Goal: Task Accomplishment & Management: Use online tool/utility

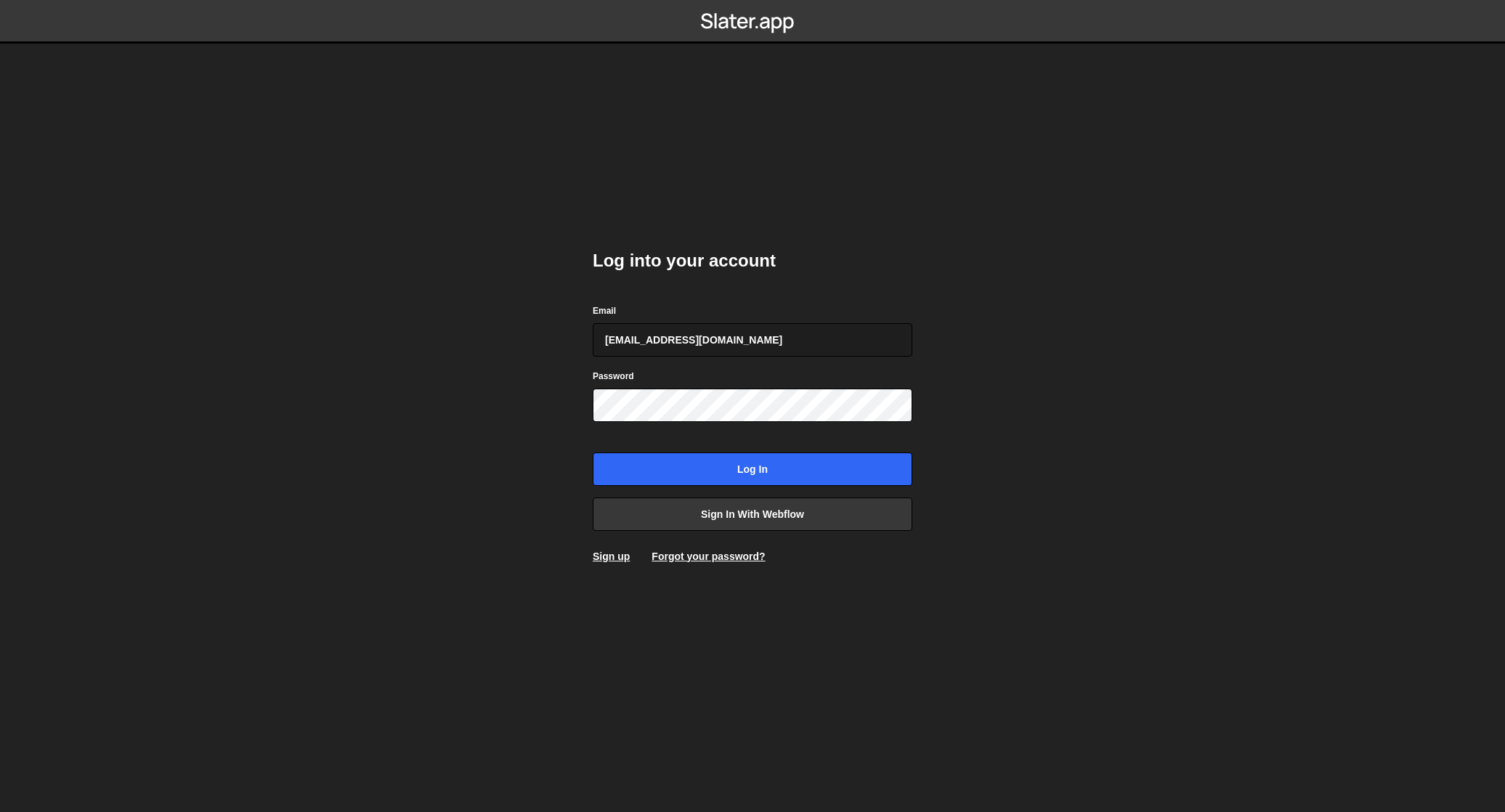
type input "allo@sergecote.com"
click at [593, 452] on input "Log in" at bounding box center [752, 469] width 320 height 33
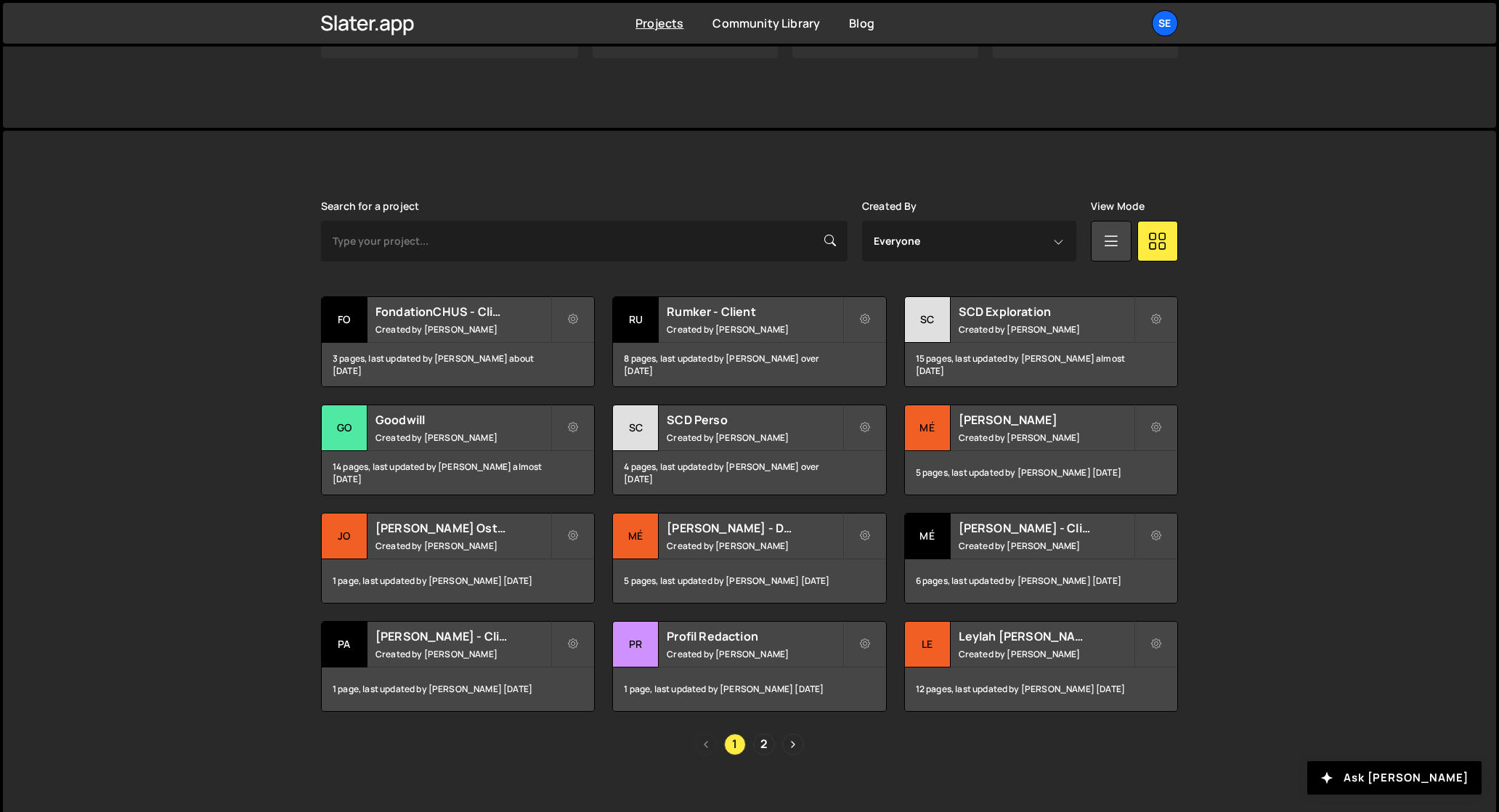
scroll to position [304, 0]
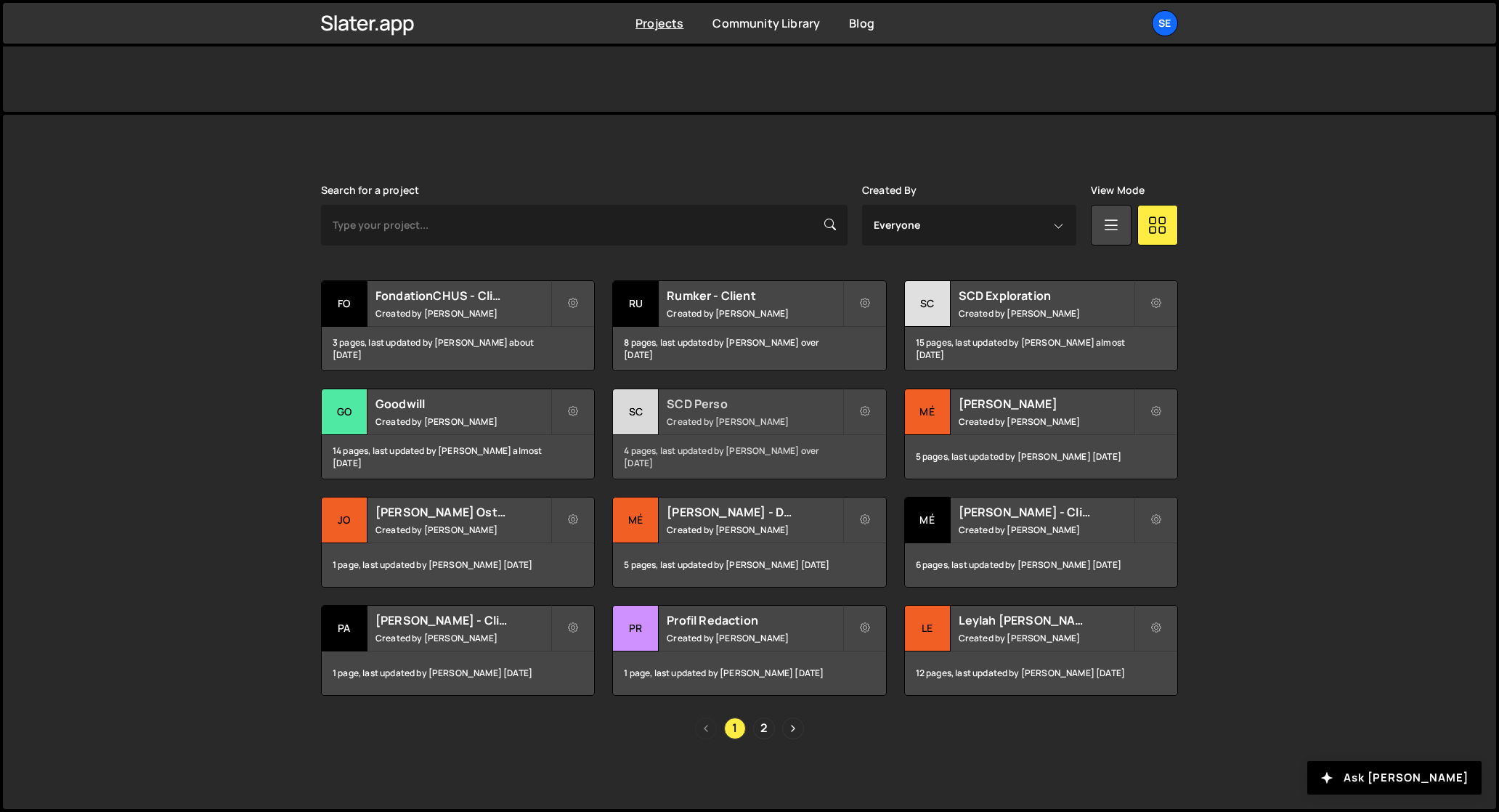
click at [635, 411] on div "SC" at bounding box center [636, 412] width 46 height 46
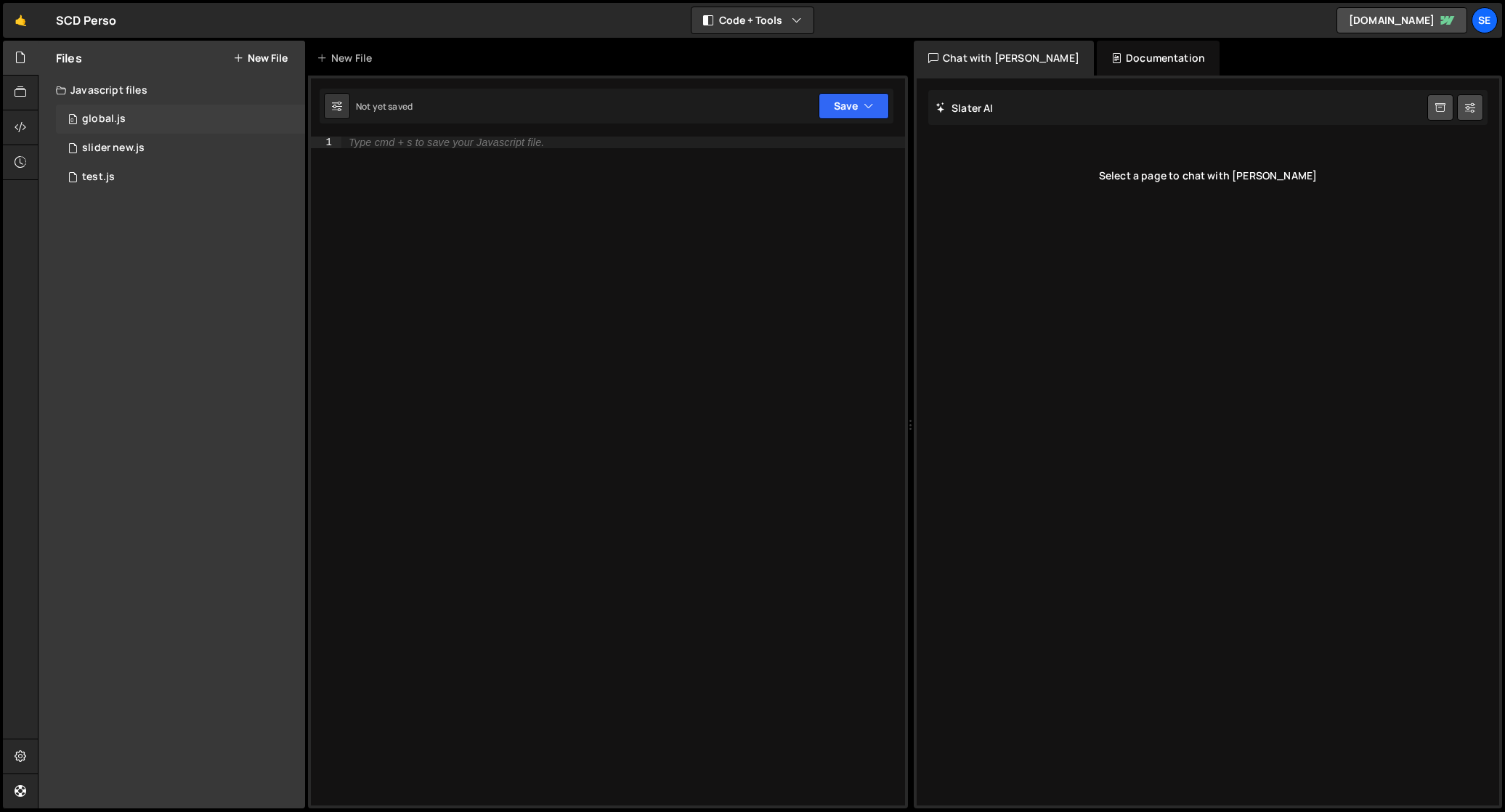
click at [91, 117] on div "global.js" at bounding box center [104, 119] width 44 height 13
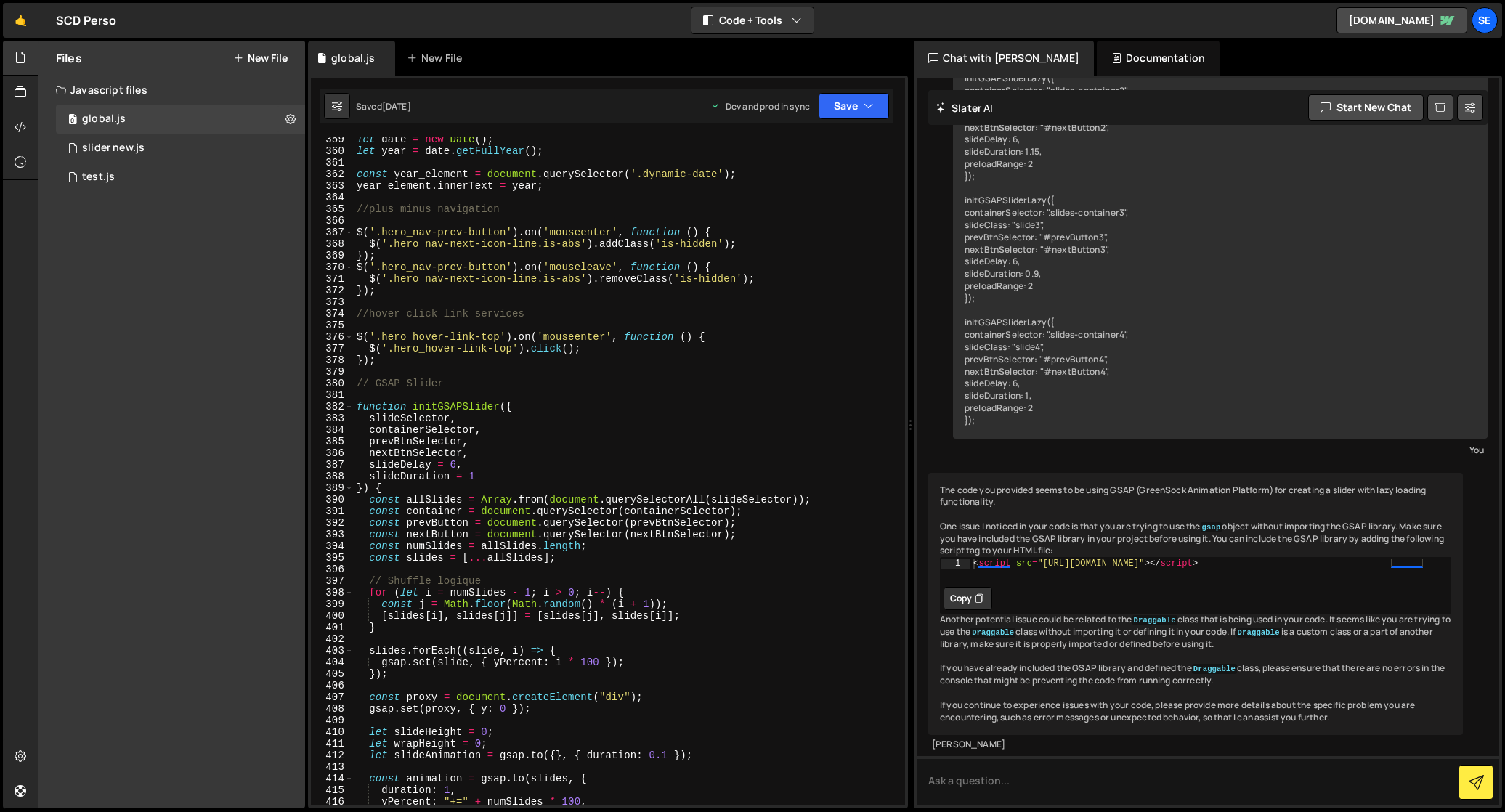
scroll to position [4173, 0]
click at [448, 385] on div "let date = new Date ( ) ; let year = date . getFullYear ( ) ; const year_elemen…" at bounding box center [627, 481] width 545 height 692
drag, startPoint x: 444, startPoint y: 387, endPoint x: 450, endPoint y: 399, distance: 13.4
click at [450, 399] on div "let date = new Date ( ) ; let year = date . getFullYear ( ) ; const year_elemen…" at bounding box center [627, 481] width 545 height 692
drag, startPoint x: 444, startPoint y: 385, endPoint x: 444, endPoint y: 397, distance: 12.0
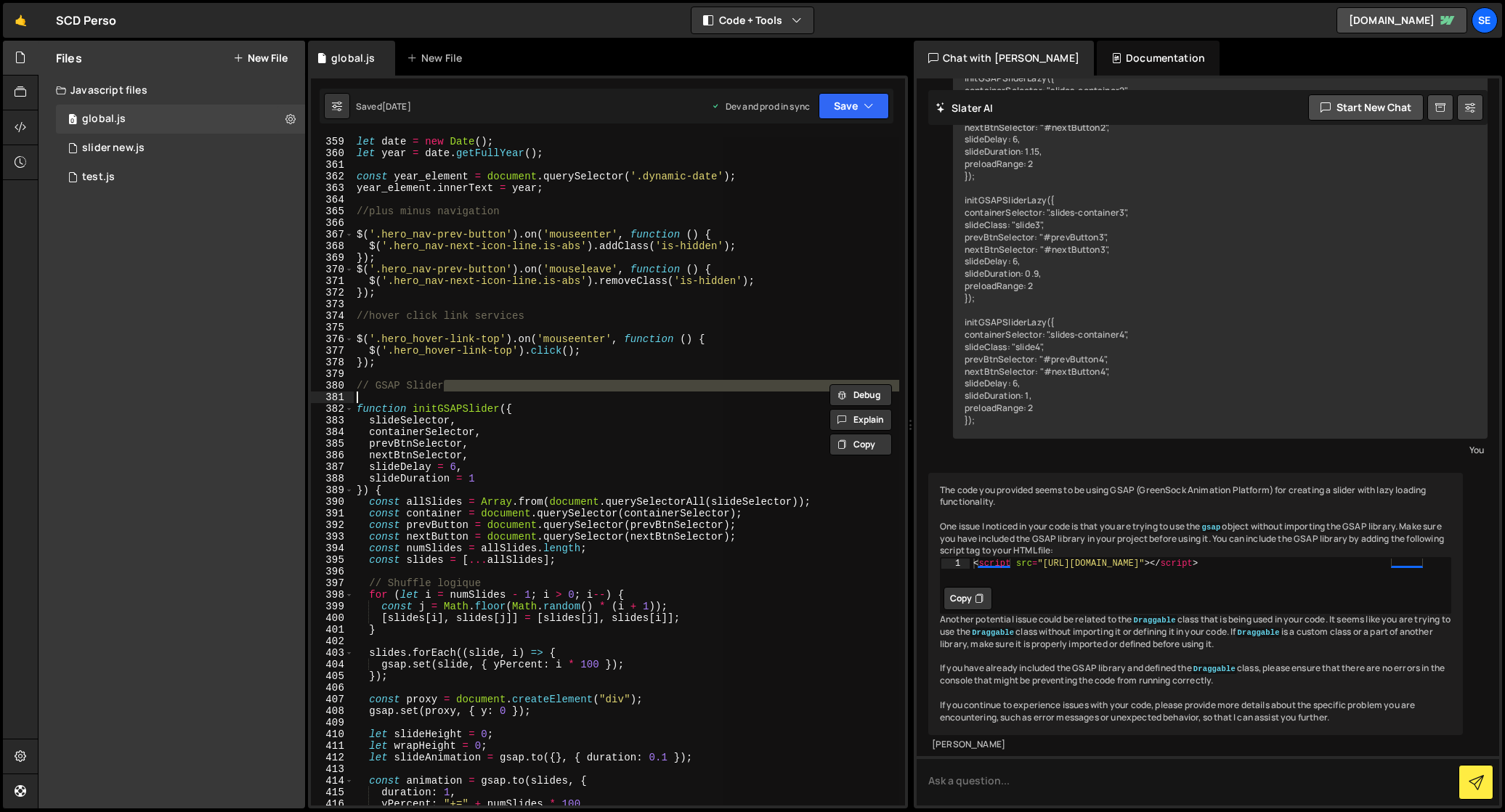
click at [444, 385] on div "let date = new Date ( ) ; let year = date . getFullYear ( ) ; const year_elemen…" at bounding box center [627, 471] width 545 height 669
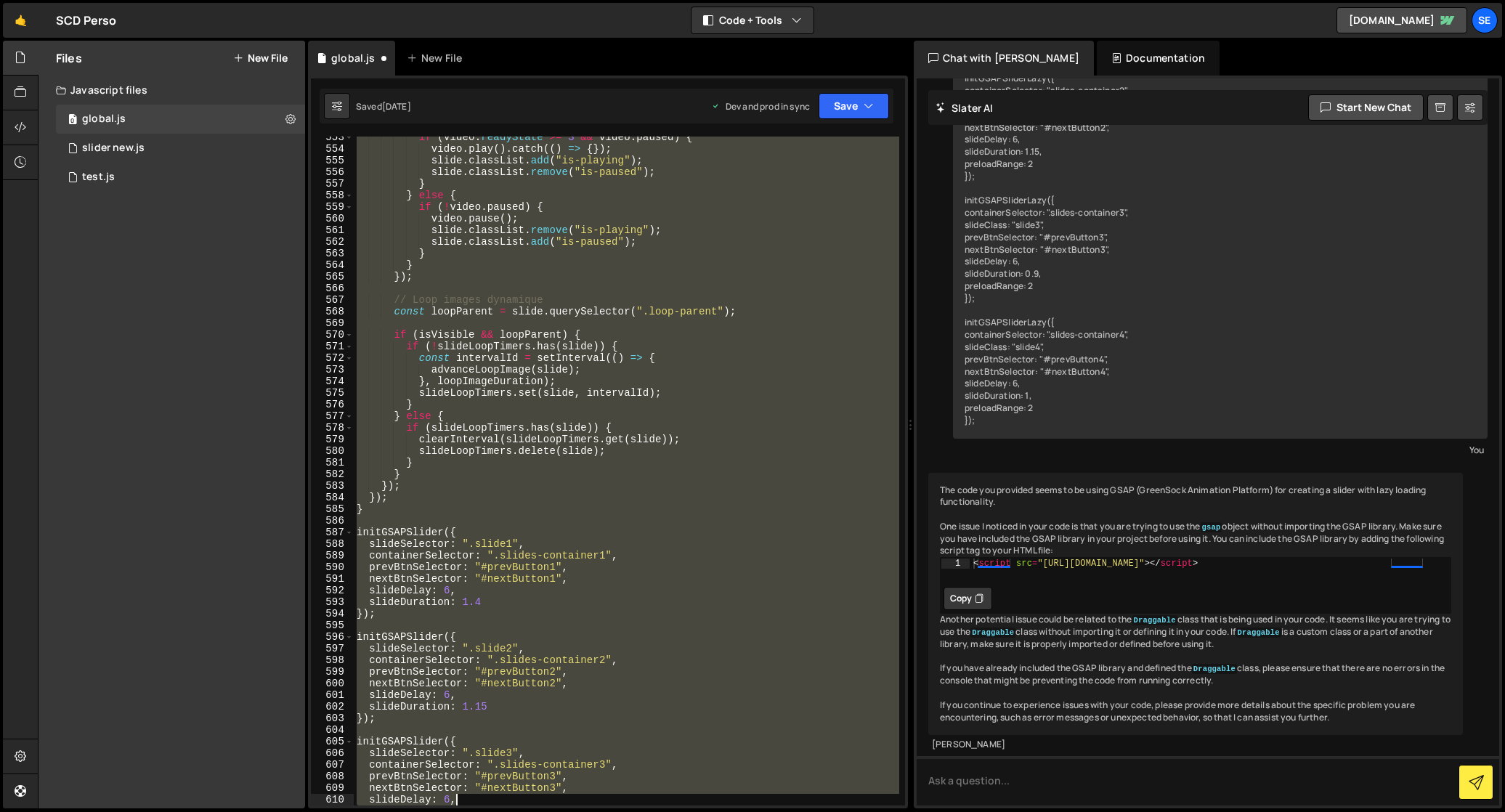
scroll to position [6571, 0]
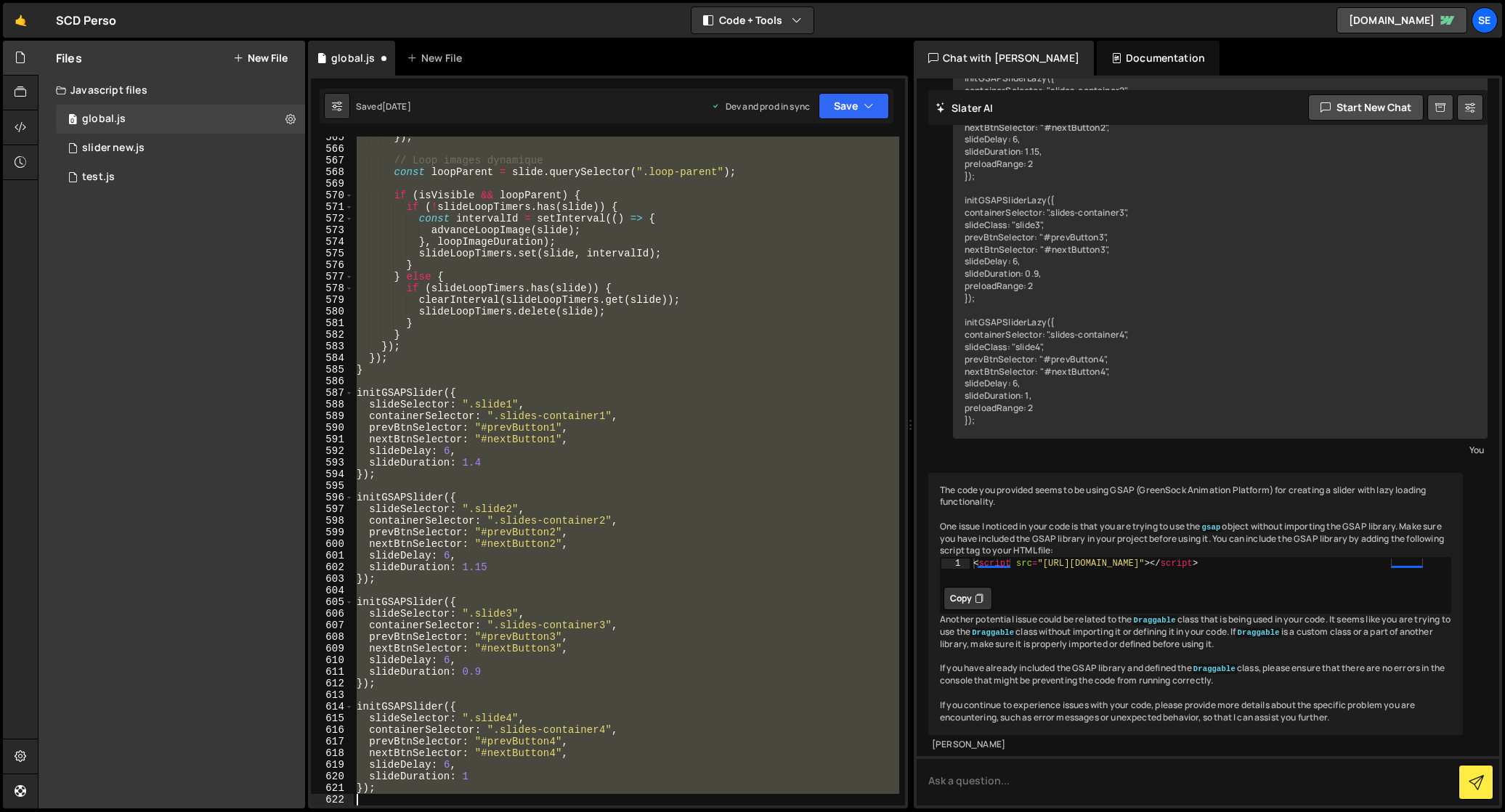
drag, startPoint x: 355, startPoint y: 385, endPoint x: 471, endPoint y: 838, distance: 467.6
click at [471, 811] on html "Projects [GEOGRAPHIC_DATA] Blog Se Your current team is [PERSON_NAME] Projects …" at bounding box center [752, 406] width 1505 height 812
click at [591, 401] on div "}) ; // Loop images dynamique const loopParent = slide . querySelector ( ".loop…" at bounding box center [627, 471] width 545 height 669
type textarea "slideSelector: ".slide1","
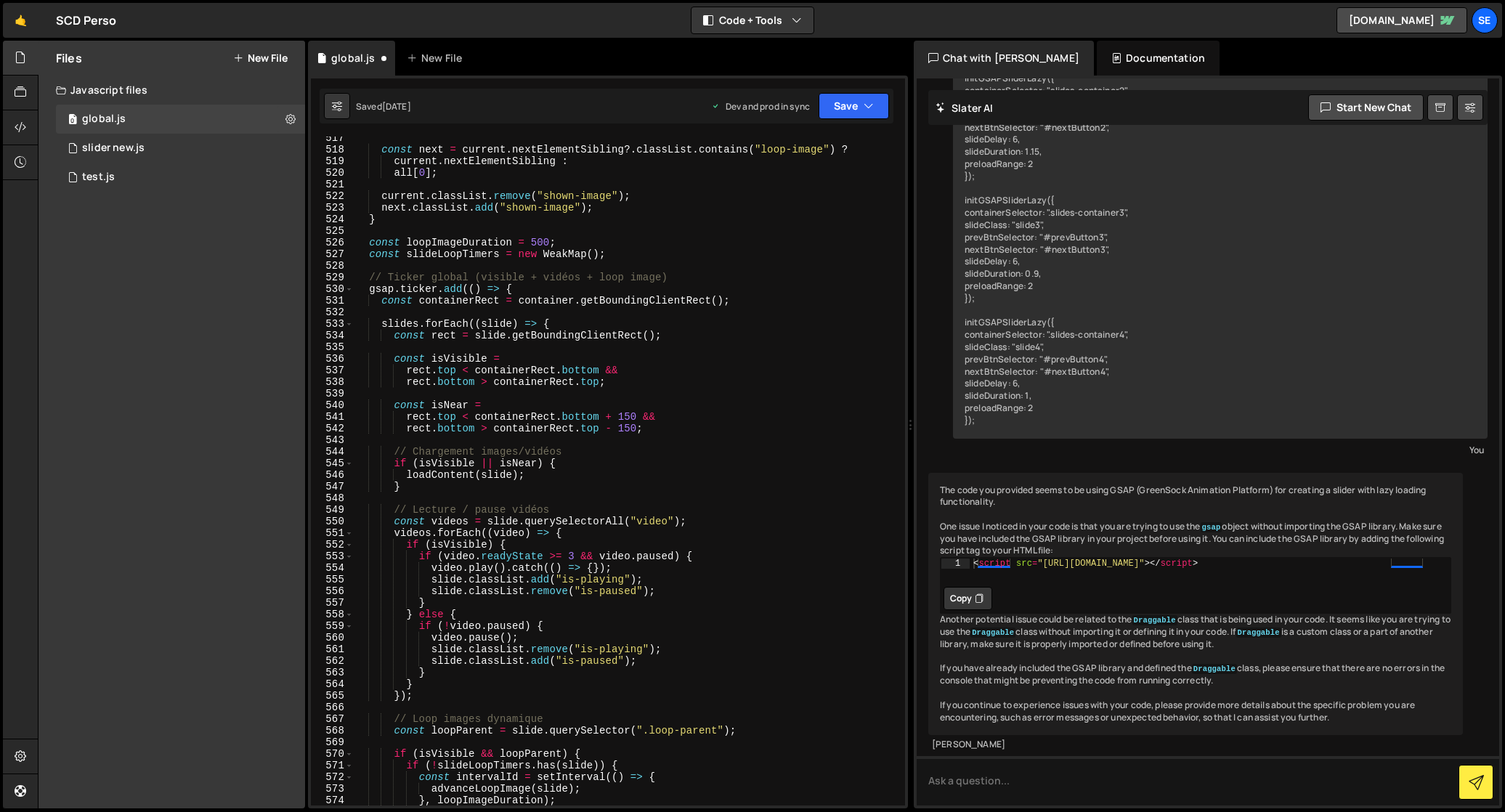
scroll to position [6005, 0]
